Goal: Subscribe to service/newsletter

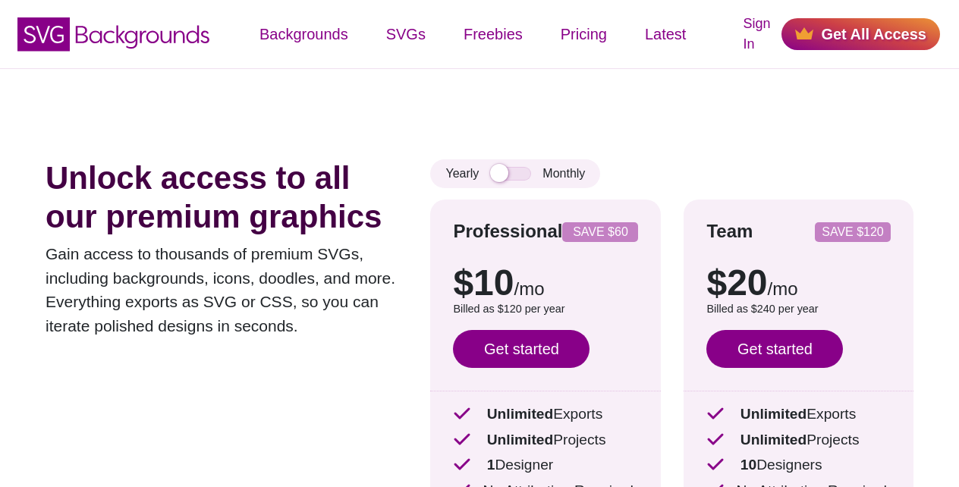
click at [518, 345] on link "Get started" at bounding box center [521, 349] width 137 height 38
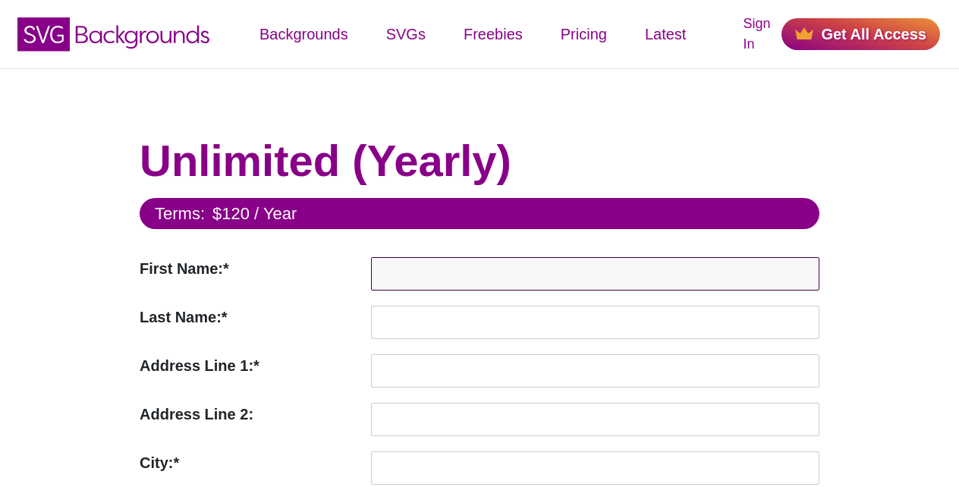
click at [394, 272] on input "First Name:*" at bounding box center [595, 273] width 448 height 33
paste input "[PERSON_NAME]"
type input "[PERSON_NAME]"
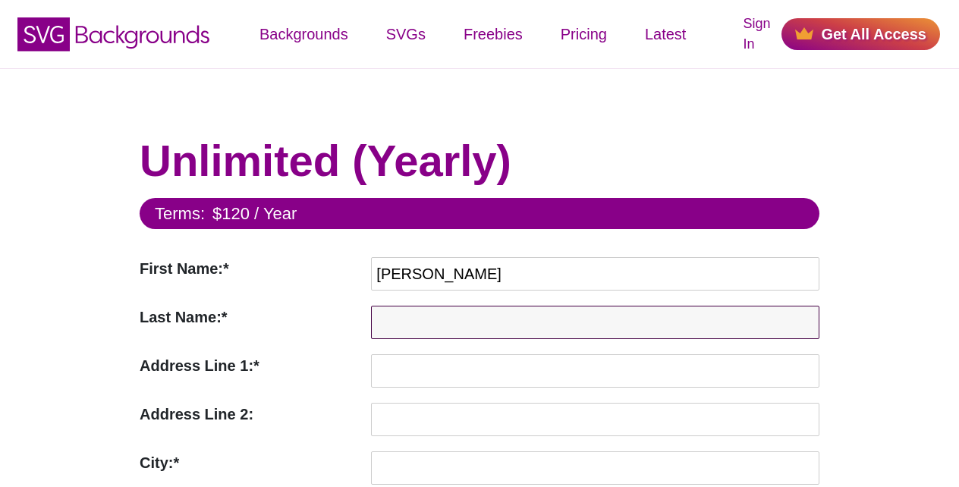
click at [389, 325] on input "Last Name:*" at bounding box center [595, 322] width 448 height 33
paste input "Doe"
type input "Doe"
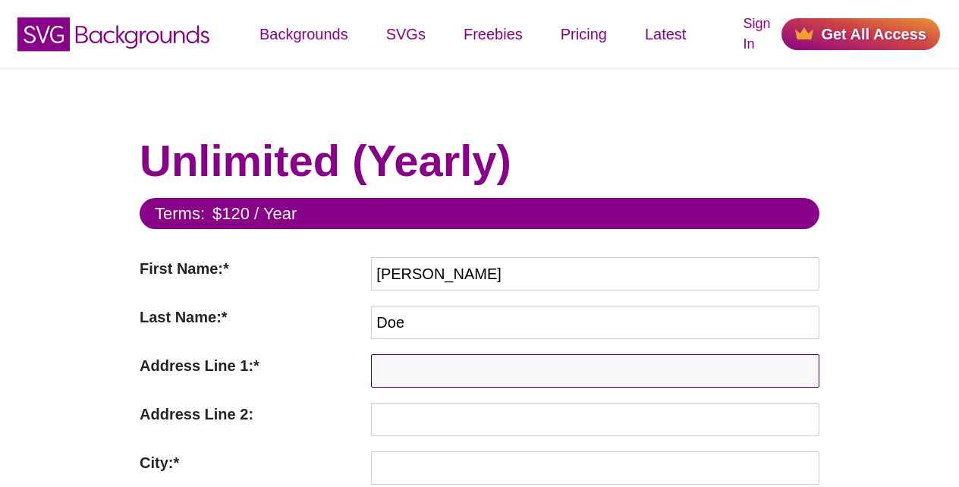
click at [499, 368] on input "Address Line 1:*" at bounding box center [595, 370] width 448 height 33
paste input "[STREET_ADDRESS]"
type input "[STREET_ADDRESS]"
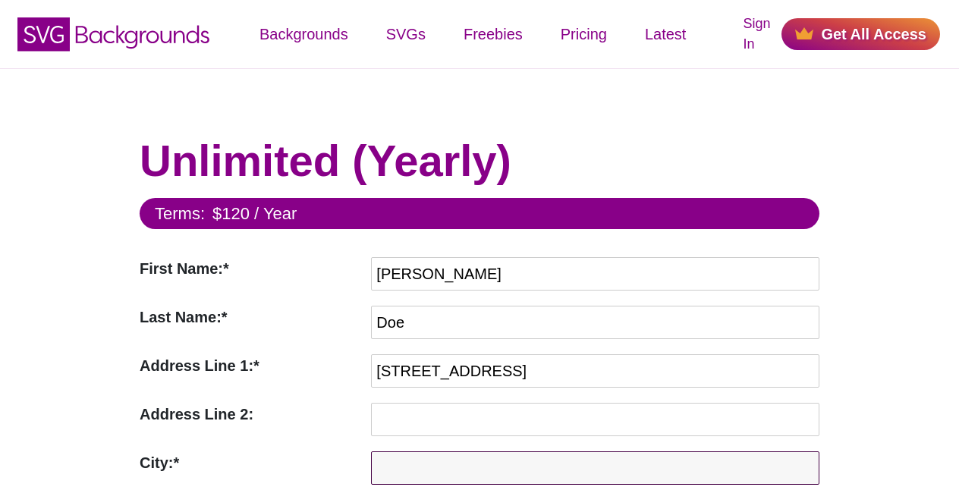
click at [512, 467] on input "City:*" at bounding box center [595, 467] width 448 height 33
paste input "Anytown"
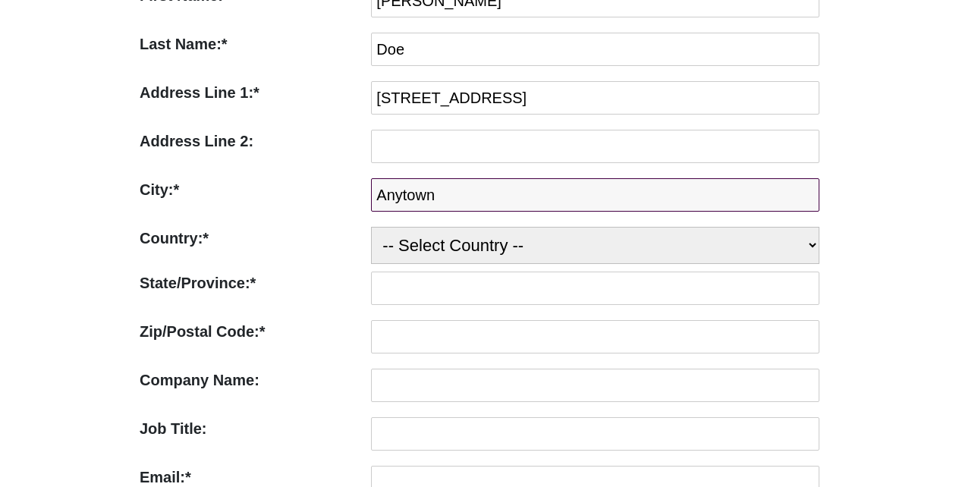
type input "Anytown"
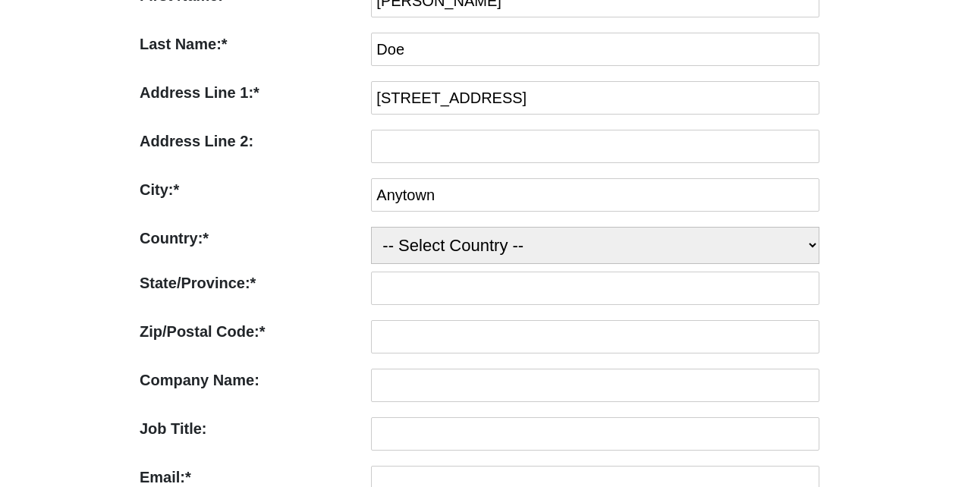
select select "US"
click at [371, 227] on select "-- Select Country -- United States (US) Afghanistan Åland Islands Albania Alger…" at bounding box center [595, 245] width 448 height 37
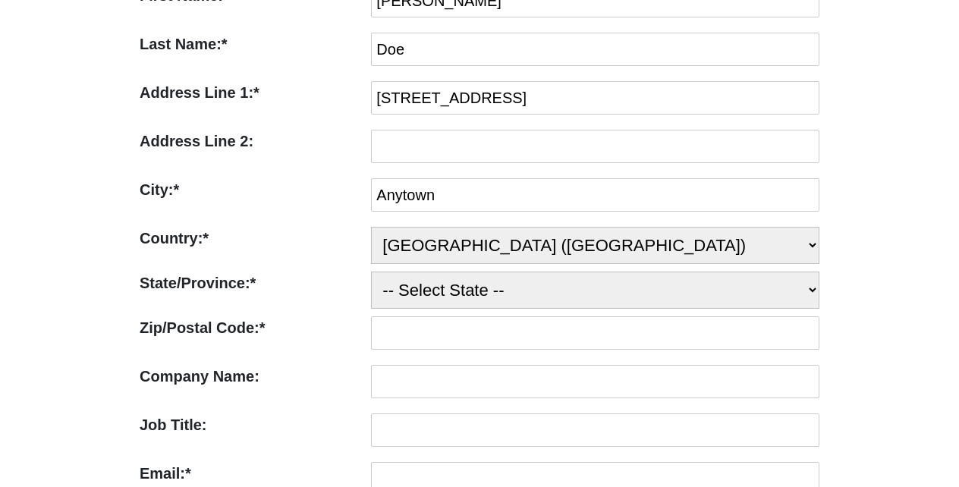
select select "CA"
click at [371, 272] on select "-- Select State -- Alabama Alaska Arizona Arkansas California Colorado Connecti…" at bounding box center [595, 290] width 448 height 37
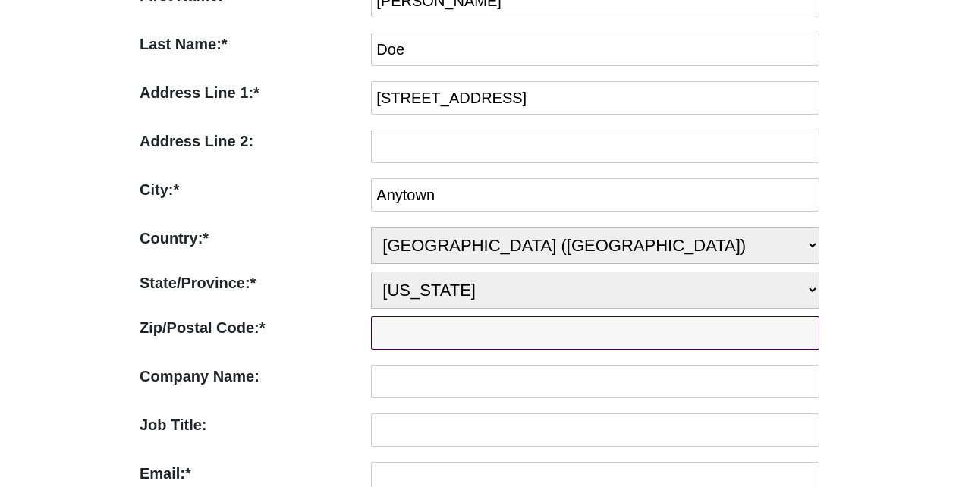
click at [494, 328] on input "Zip/Postal Code:*" at bounding box center [595, 332] width 448 height 33
paste input "90210"
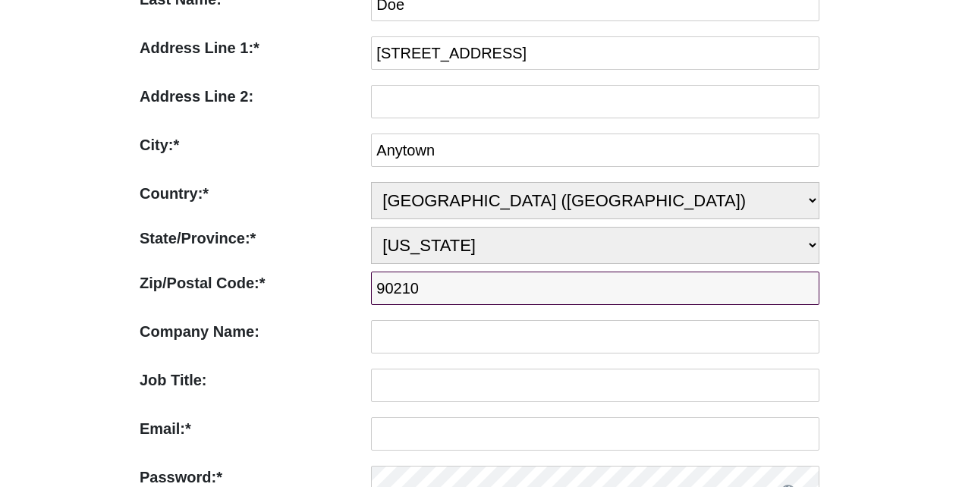
scroll to position [546, 0]
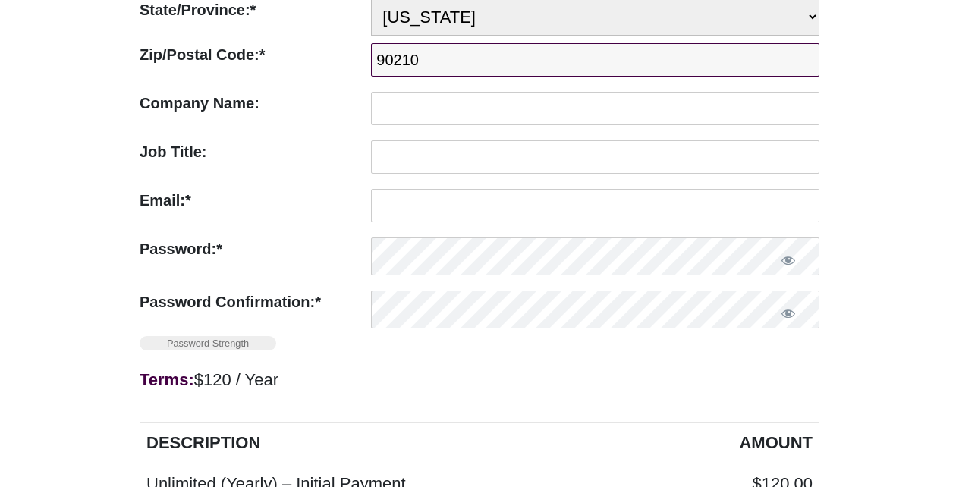
type input "90210"
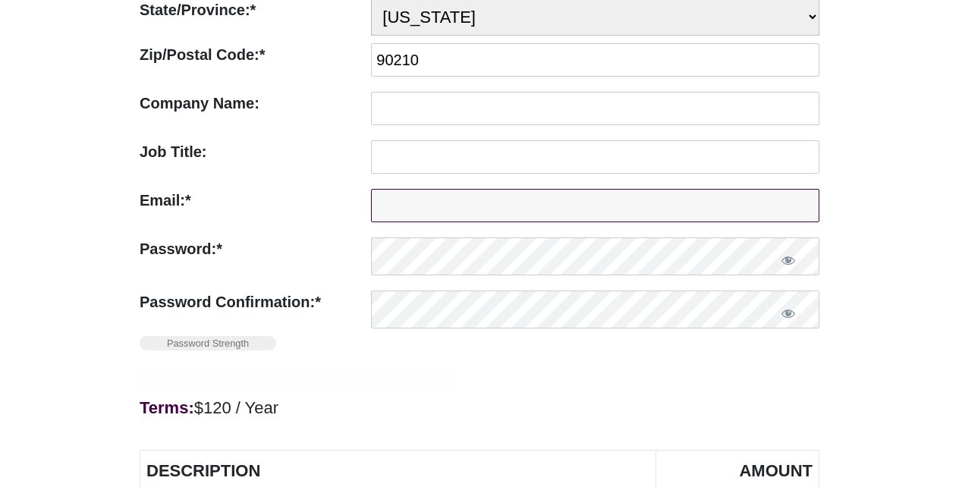
click at [500, 202] on input "Email:*" at bounding box center [595, 205] width 448 height 33
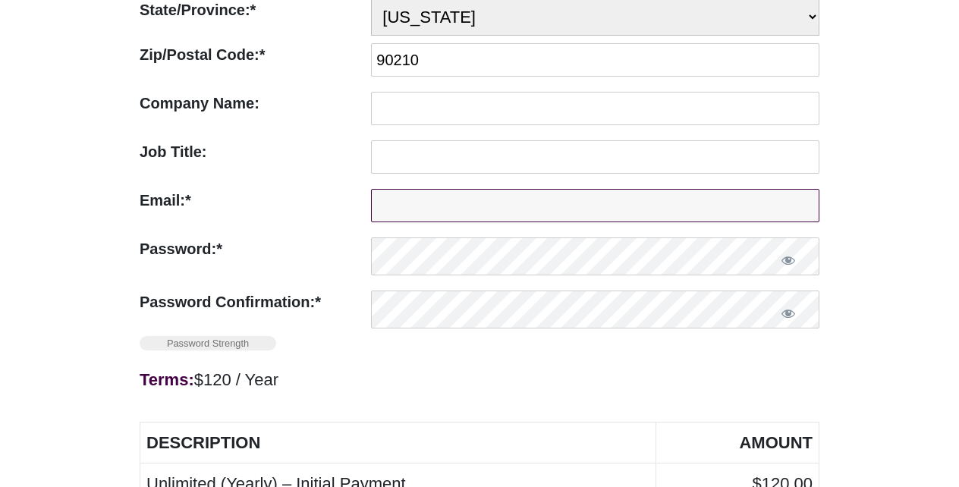
paste input "[PERSON_NAME][EMAIL_ADDRESS][PERSON_NAME][DOMAIN_NAME]"
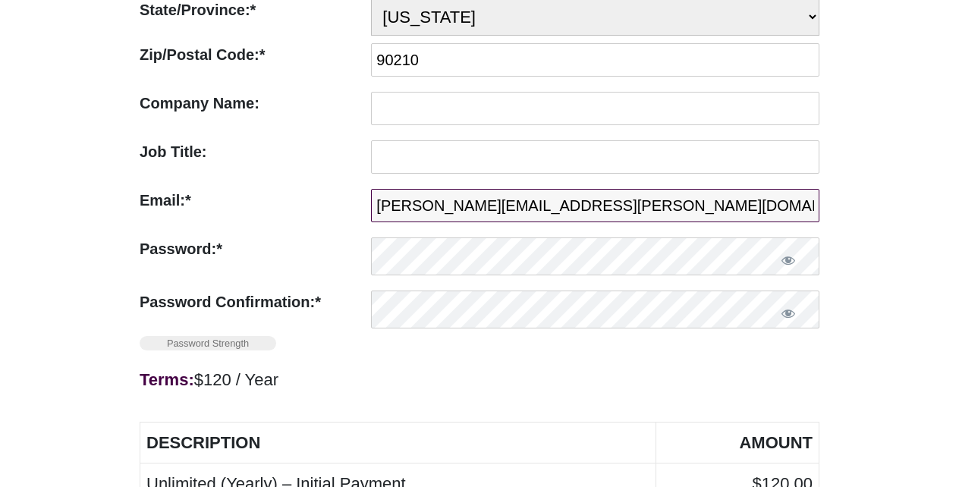
type input "[PERSON_NAME][EMAIL_ADDRESS][PERSON_NAME][DOMAIN_NAME]"
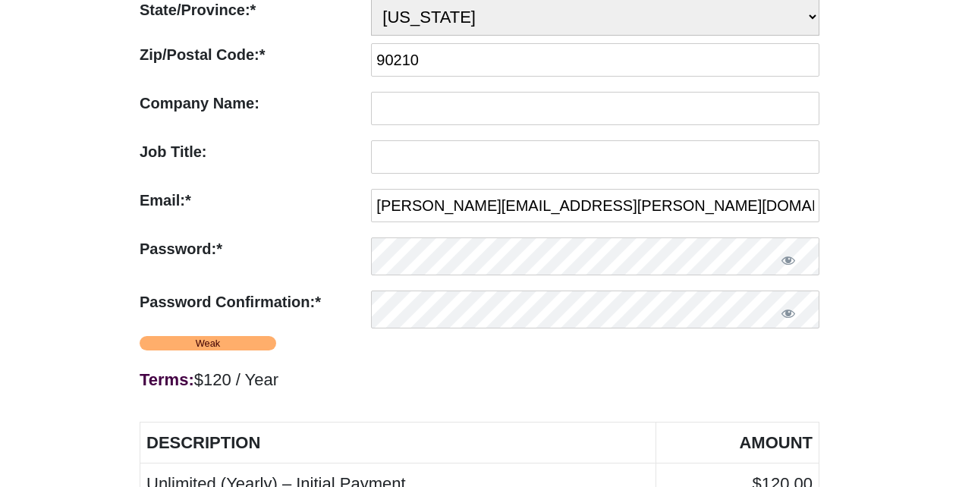
click at [159, 376] on strong "Terms:" at bounding box center [167, 379] width 55 height 19
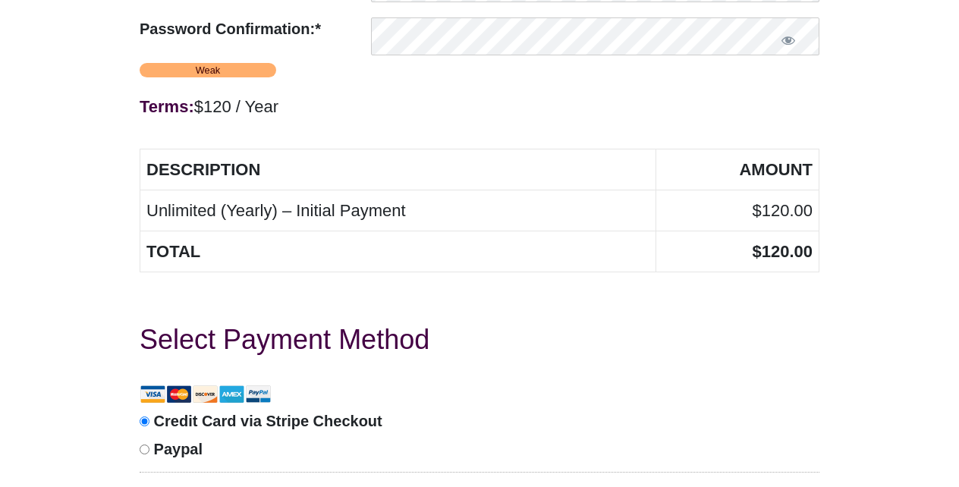
click at [321, 415] on span "Credit Card via Stripe Checkout" at bounding box center [268, 421] width 228 height 17
click at [149, 417] on input "Credit Card via Stripe Checkout" at bounding box center [145, 422] width 10 height 10
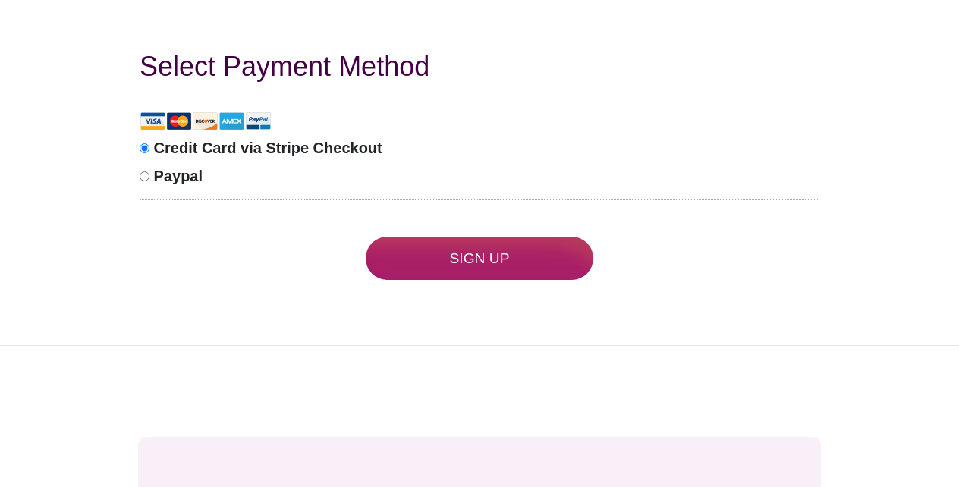
click at [479, 256] on input "Sign Up" at bounding box center [480, 258] width 228 height 43
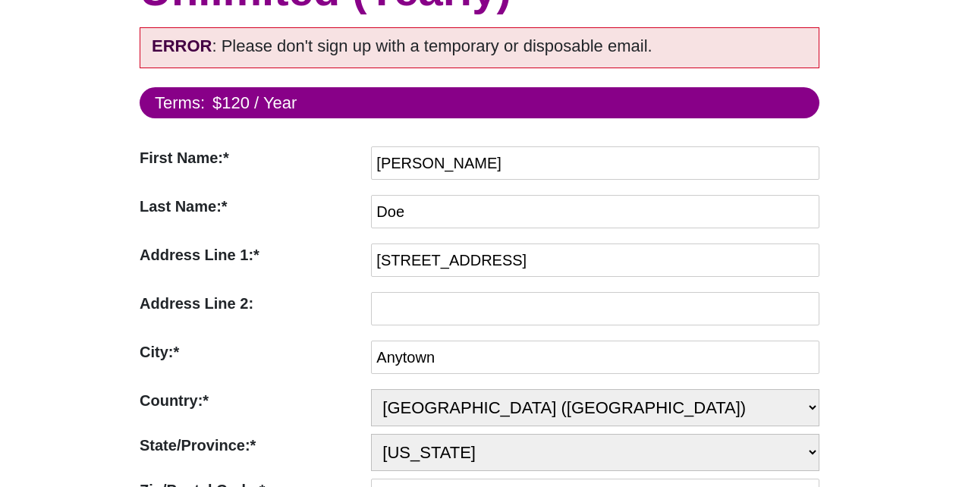
scroll to position [197, 0]
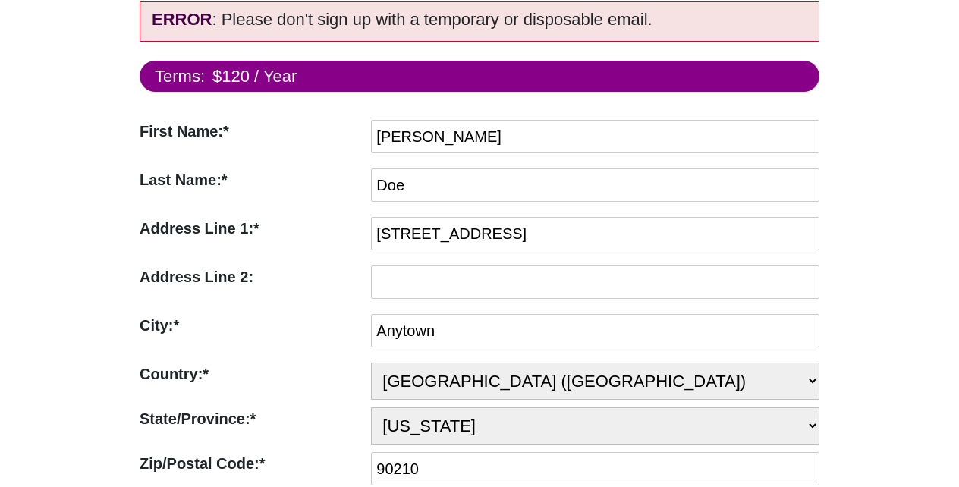
click at [500, 202] on div "Last Name:* Last Name Required Doe" at bounding box center [480, 188] width 680 height 41
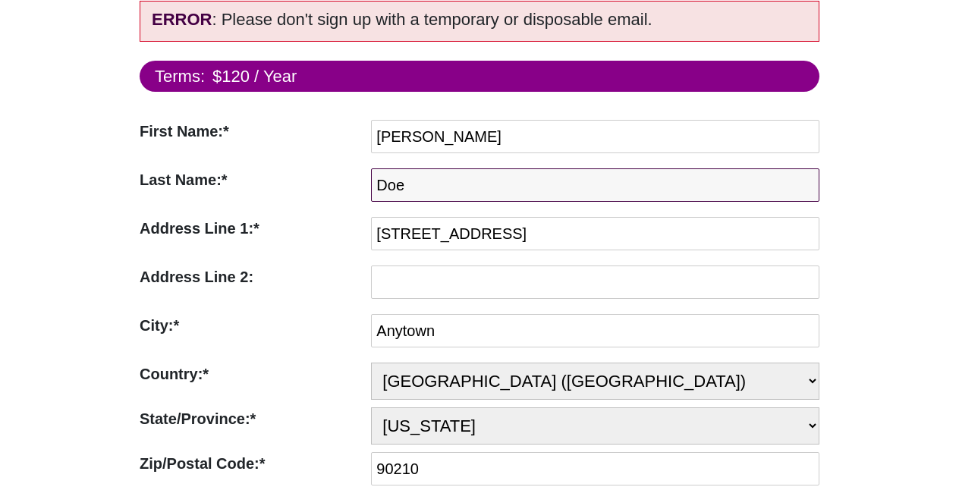
drag, startPoint x: 734, startPoint y: 196, endPoint x: 621, endPoint y: 196, distance: 112.3
click at [621, 196] on input "Doe" at bounding box center [595, 184] width 448 height 33
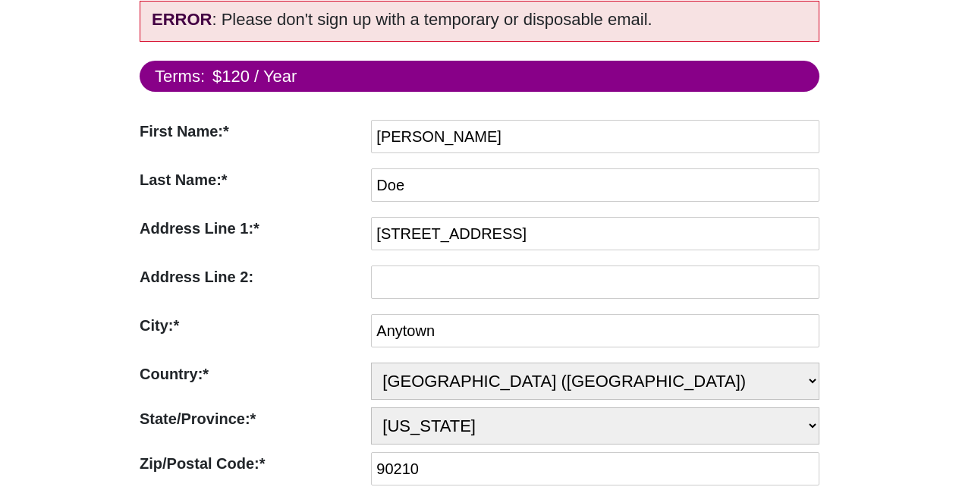
click at [324, 174] on label "Last Name:*" at bounding box center [252, 179] width 224 height 23
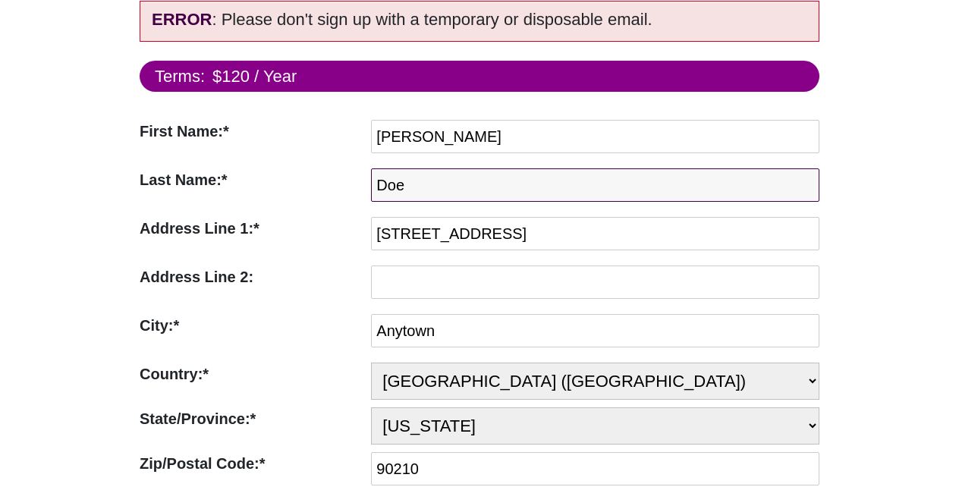
click at [371, 174] on input "Doe" at bounding box center [595, 184] width 448 height 33
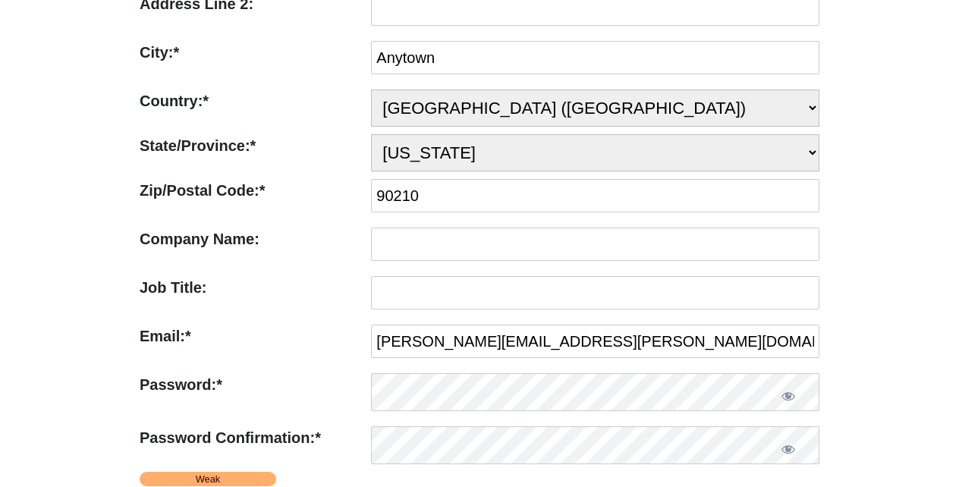
scroll to position [744, 0]
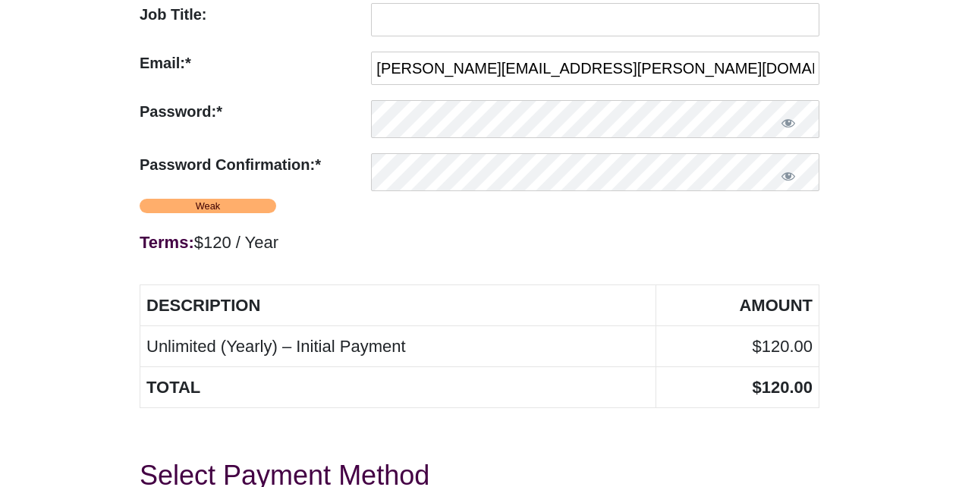
click at [155, 238] on strong "Terms:" at bounding box center [167, 242] width 55 height 19
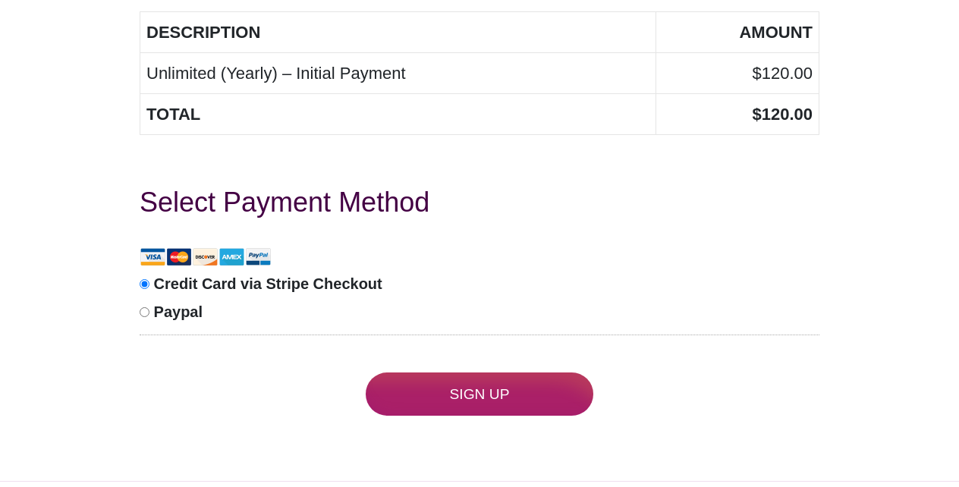
click at [479, 393] on input "Sign Up" at bounding box center [480, 394] width 228 height 43
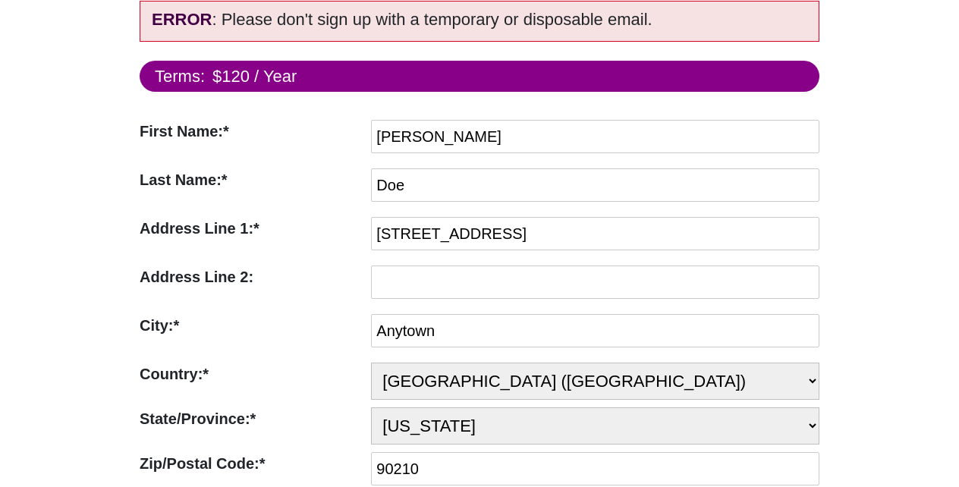
scroll to position [470, 0]
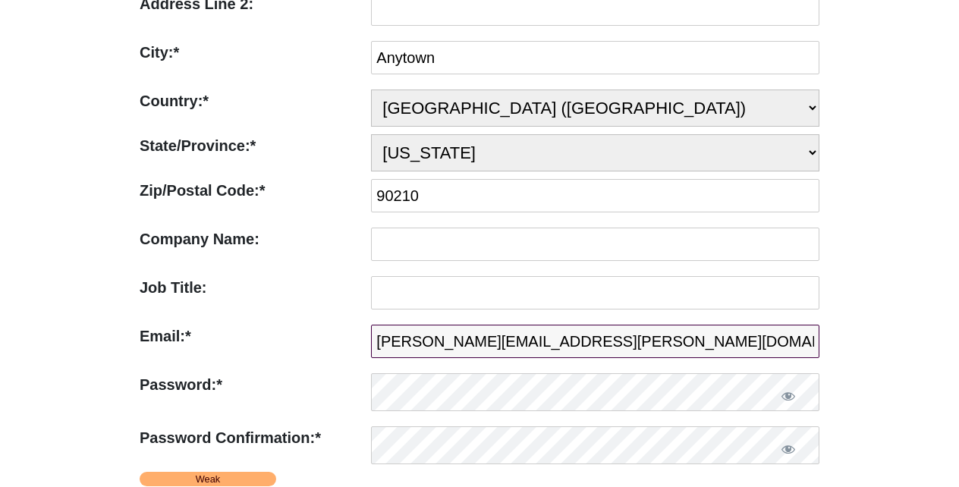
click at [781, 335] on input "[PERSON_NAME][EMAIL_ADDRESS][PERSON_NAME][DOMAIN_NAME]" at bounding box center [595, 341] width 448 height 33
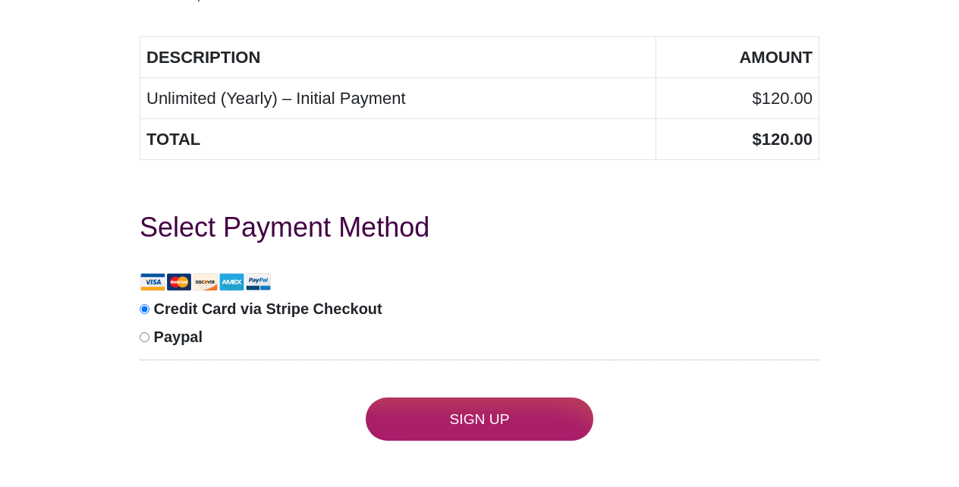
scroll to position [1017, 0]
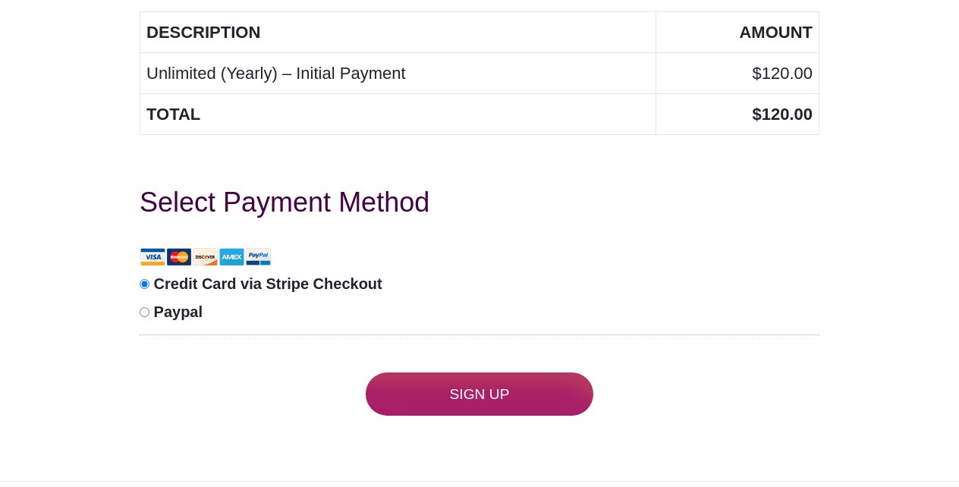
click at [467, 395] on input "Sign Up" at bounding box center [480, 394] width 228 height 43
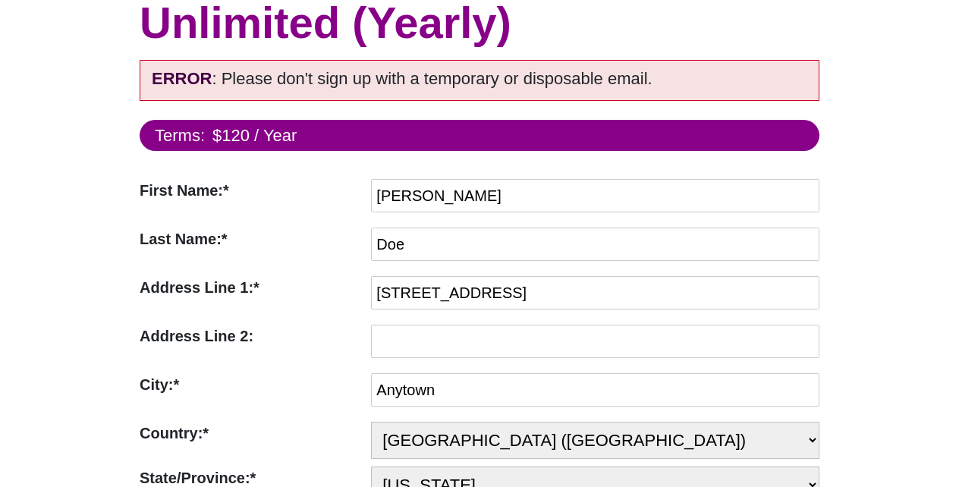
scroll to position [197, 0]
